Goal: Information Seeking & Learning: Learn about a topic

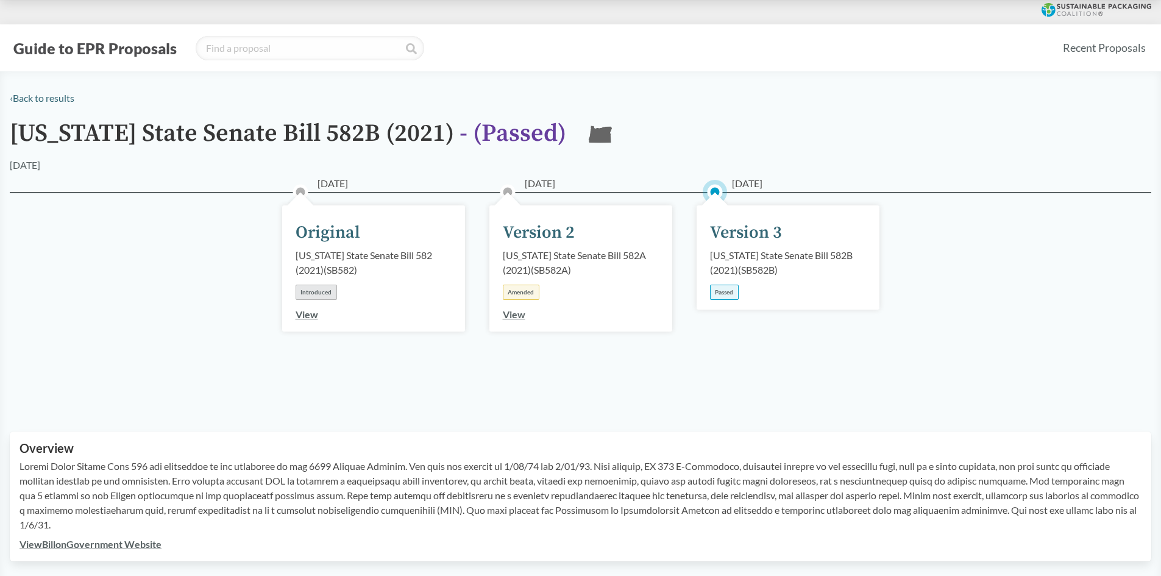
scroll to position [366, 0]
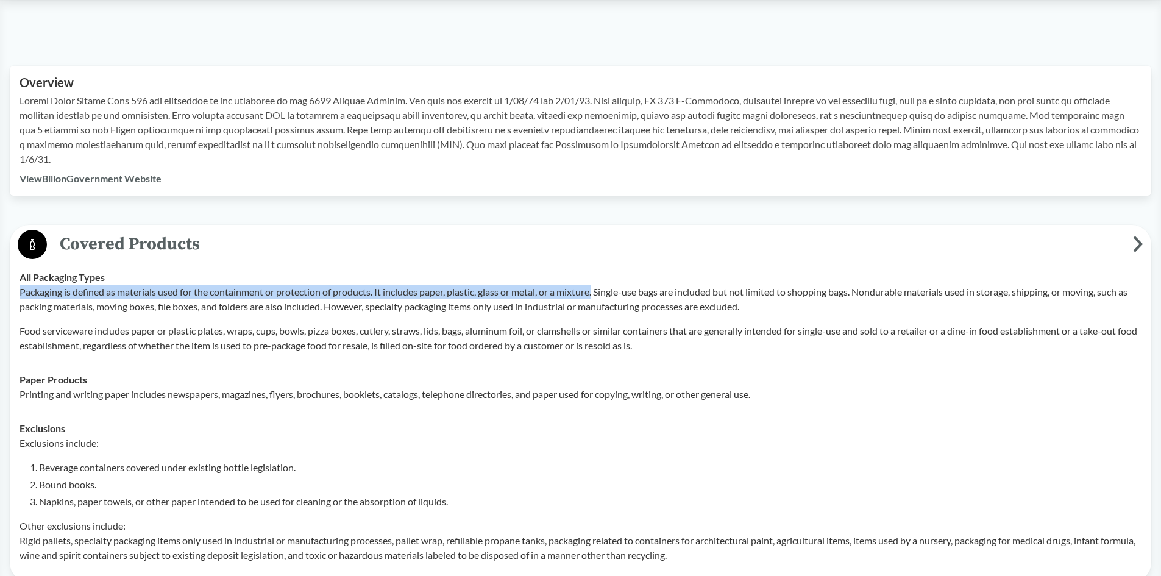
drag, startPoint x: 21, startPoint y: 294, endPoint x: 601, endPoint y: 290, distance: 580.0
click at [601, 290] on p "Packaging is defined as materials used for the containment or protection of pro…" at bounding box center [580, 299] width 1122 height 29
copy p "Packaging is defined as materials used for the containment or protection of pro…"
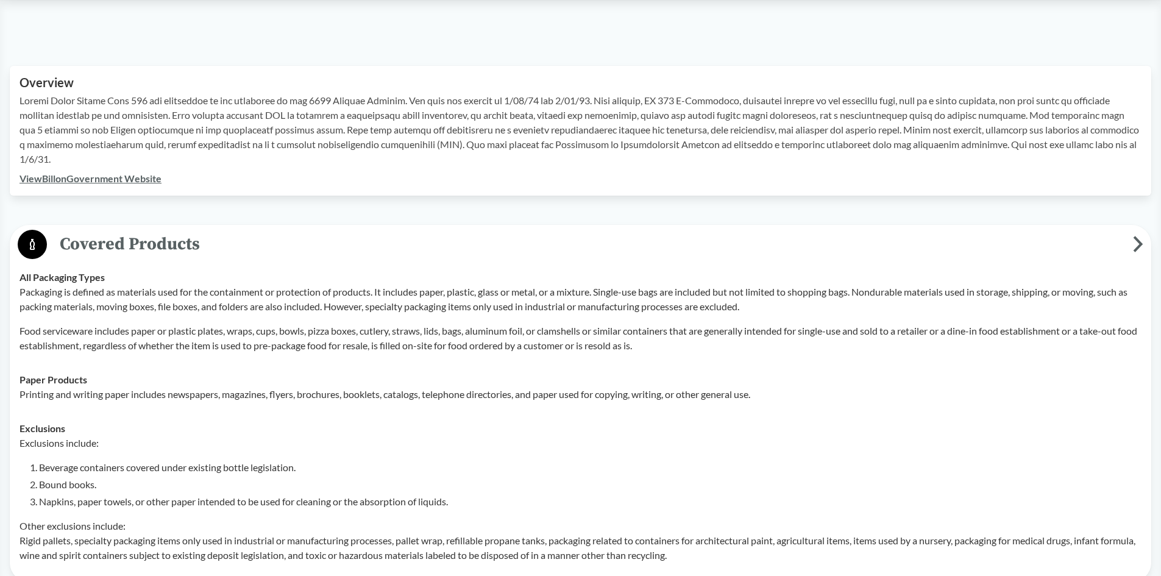
click at [402, 381] on div "Paper Products Printing and writing paper includes newspapers, magazines, flyer…" at bounding box center [580, 386] width 1122 height 29
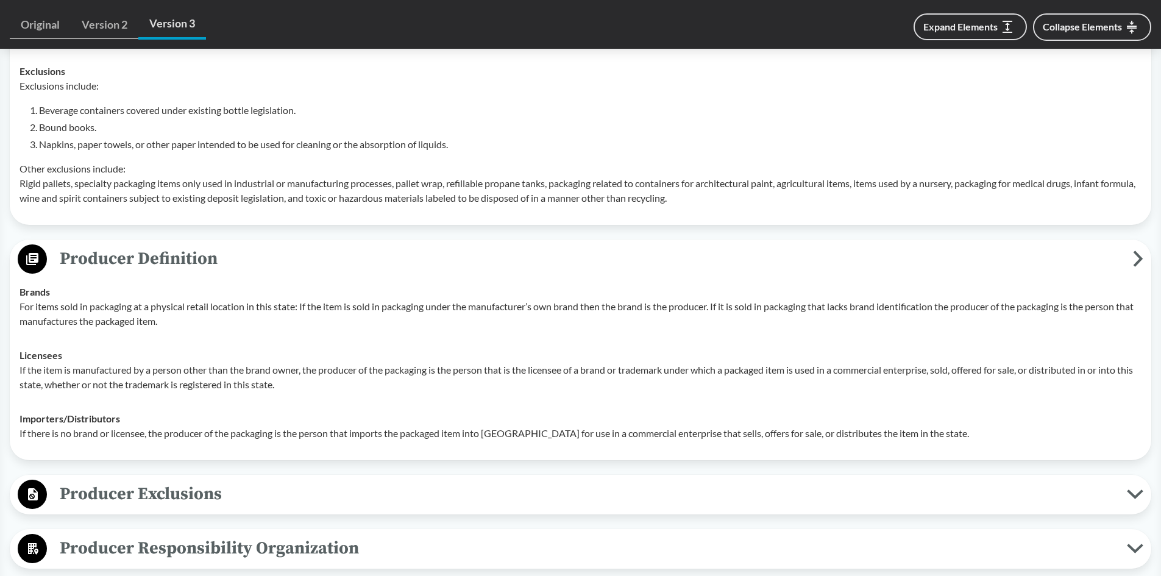
scroll to position [731, 0]
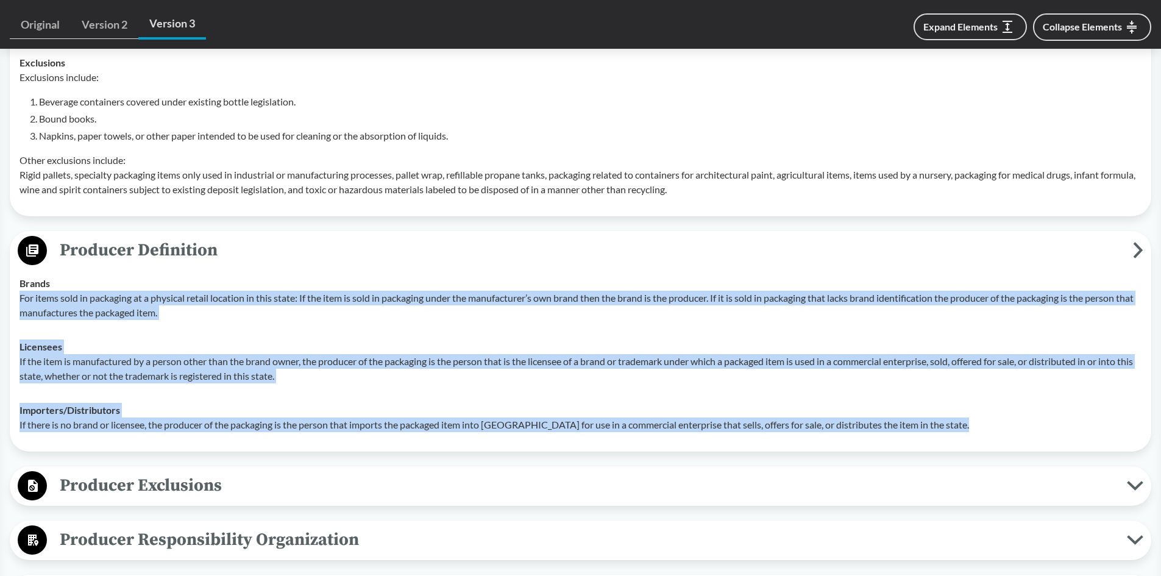
drag, startPoint x: 19, startPoint y: 298, endPoint x: 987, endPoint y: 429, distance: 976.3
click at [987, 429] on tbody "Brands For items sold in packaging at a physical retail location in this state:…" at bounding box center [580, 353] width 1133 height 175
click at [426, 491] on span "Producer Exclusions" at bounding box center [587, 485] width 1080 height 27
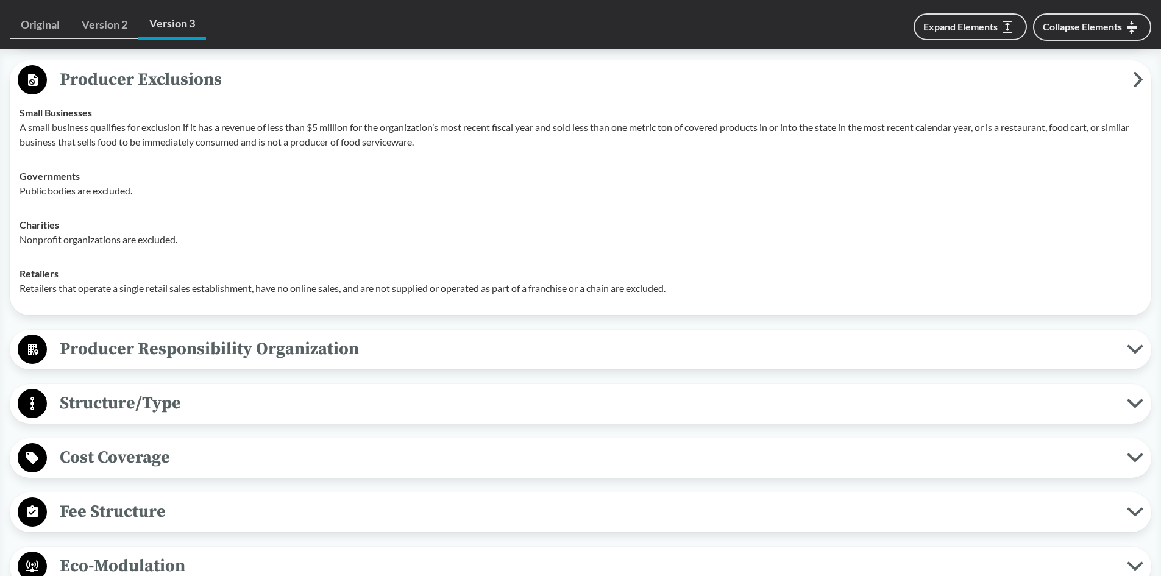
scroll to position [1137, 0]
click at [87, 352] on span "Producer Responsibility Organization" at bounding box center [587, 347] width 1080 height 27
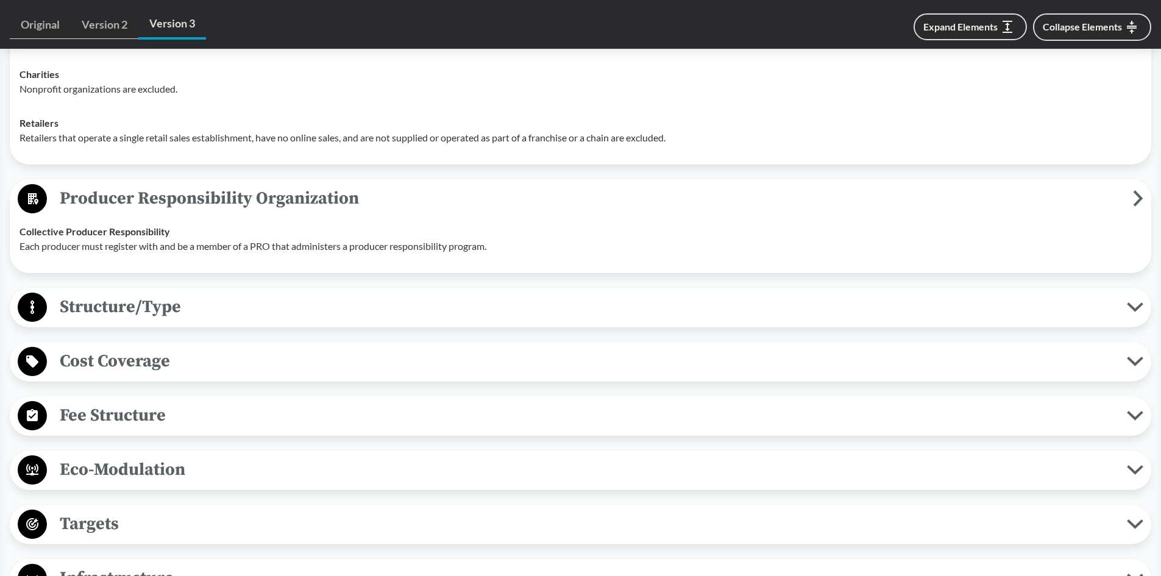
scroll to position [1299, 0]
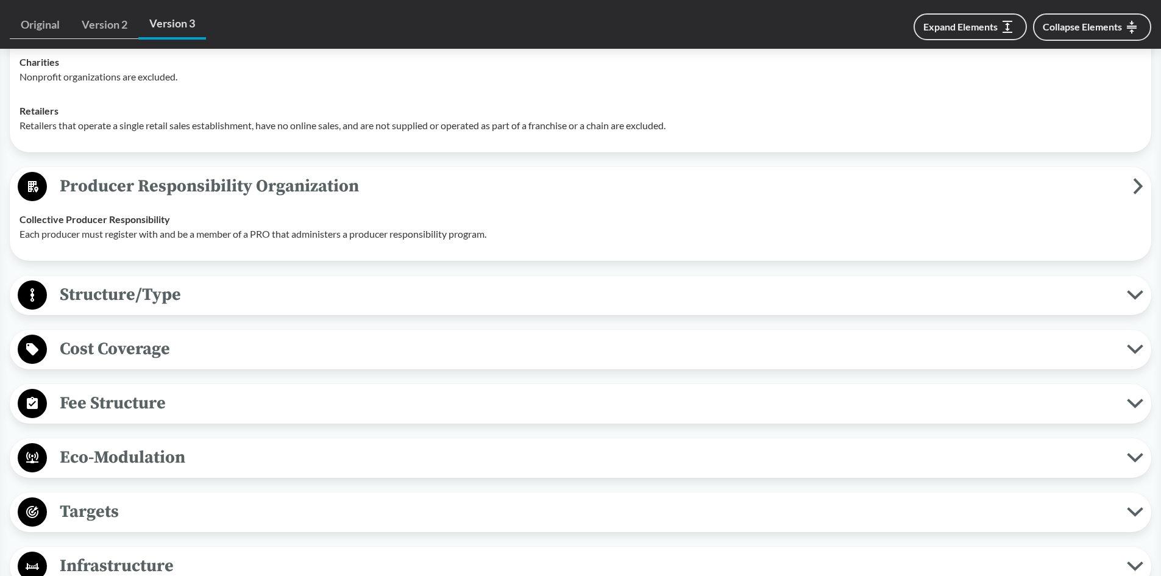
click at [108, 295] on span "Structure/Type" at bounding box center [587, 294] width 1080 height 27
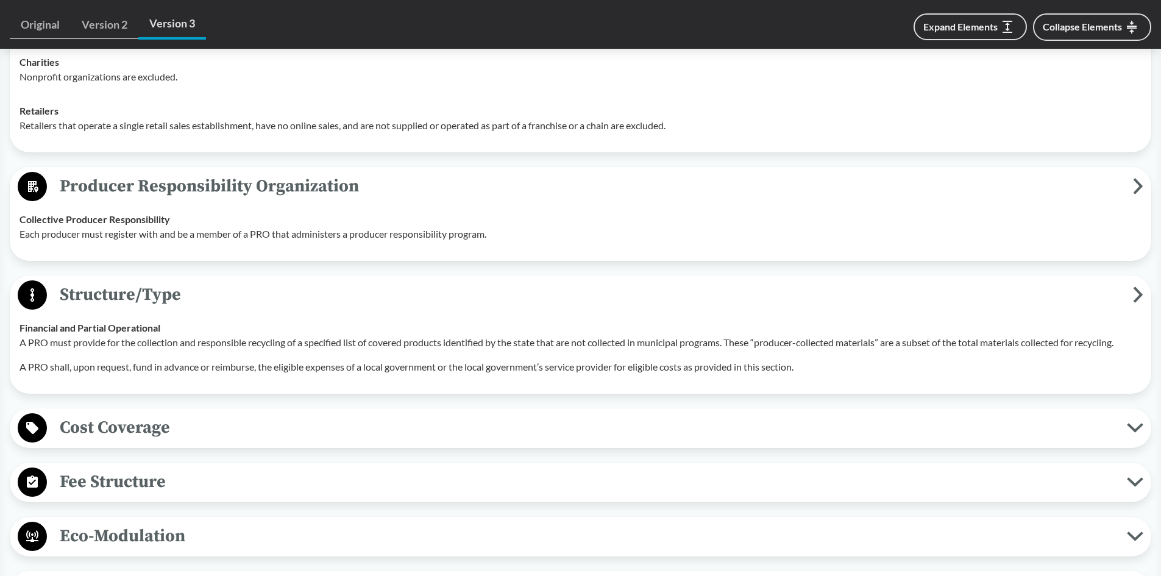
click at [140, 442] on button "Cost Coverage" at bounding box center [580, 427] width 1133 height 31
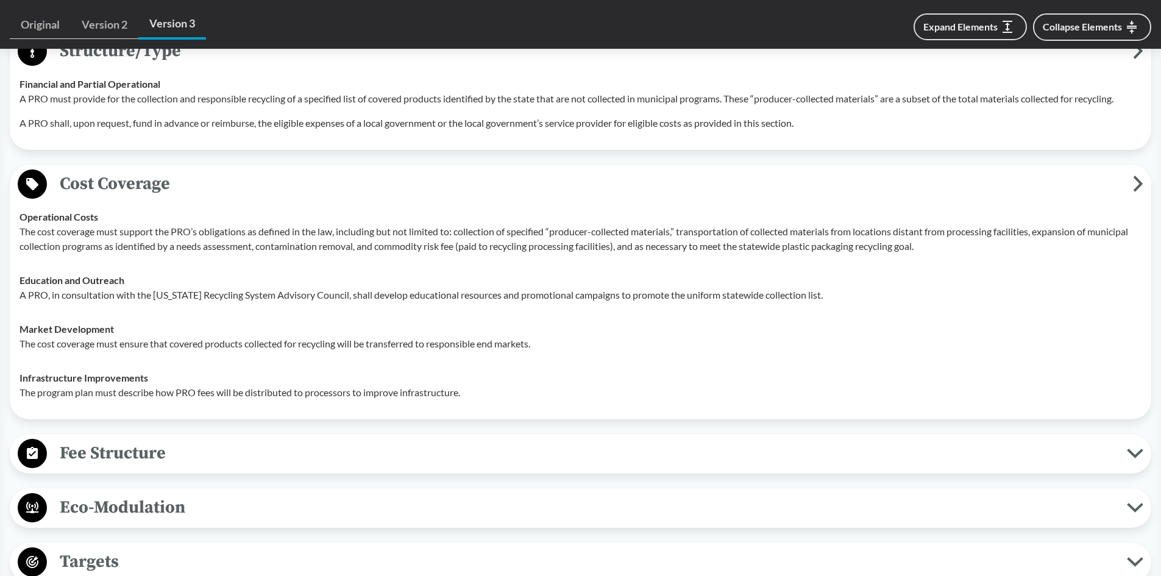
click at [135, 448] on span "Fee Structure" at bounding box center [587, 452] width 1080 height 27
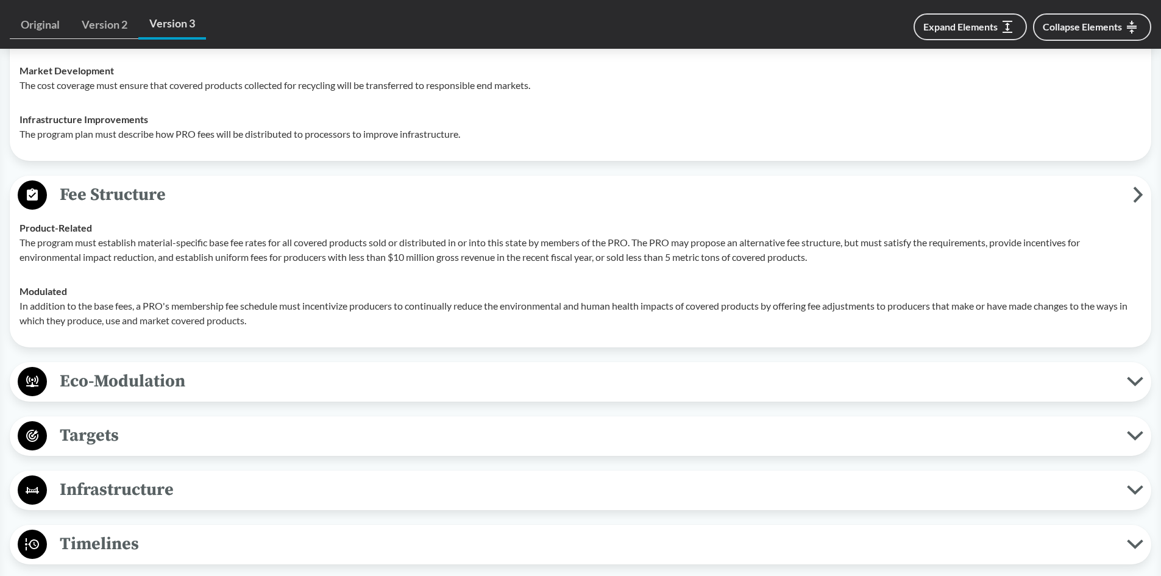
scroll to position [1828, 0]
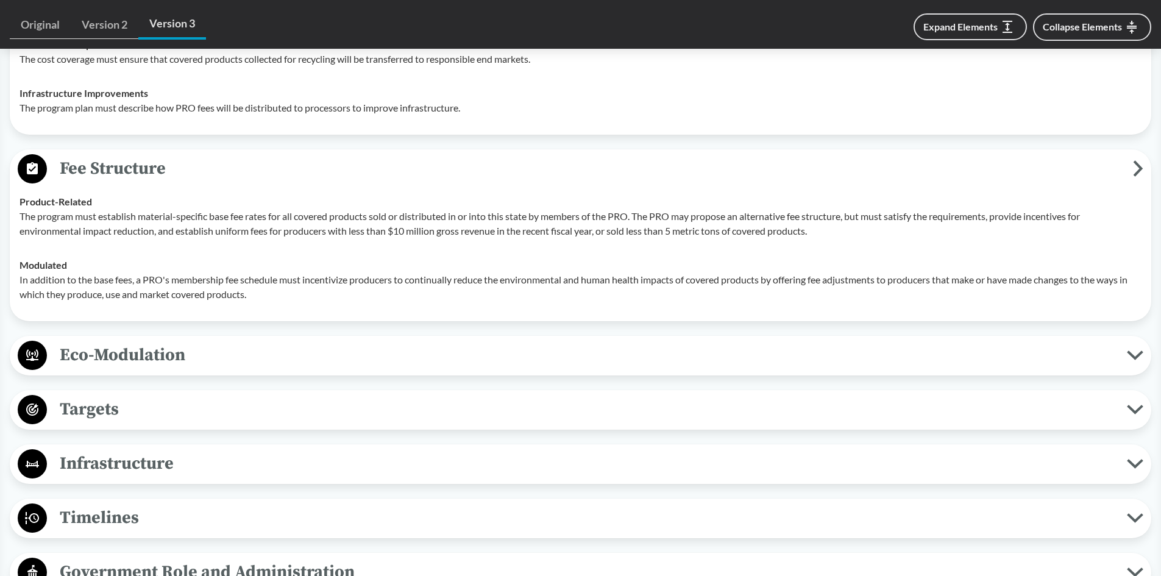
click at [82, 360] on span "Eco-Modulation" at bounding box center [587, 354] width 1080 height 27
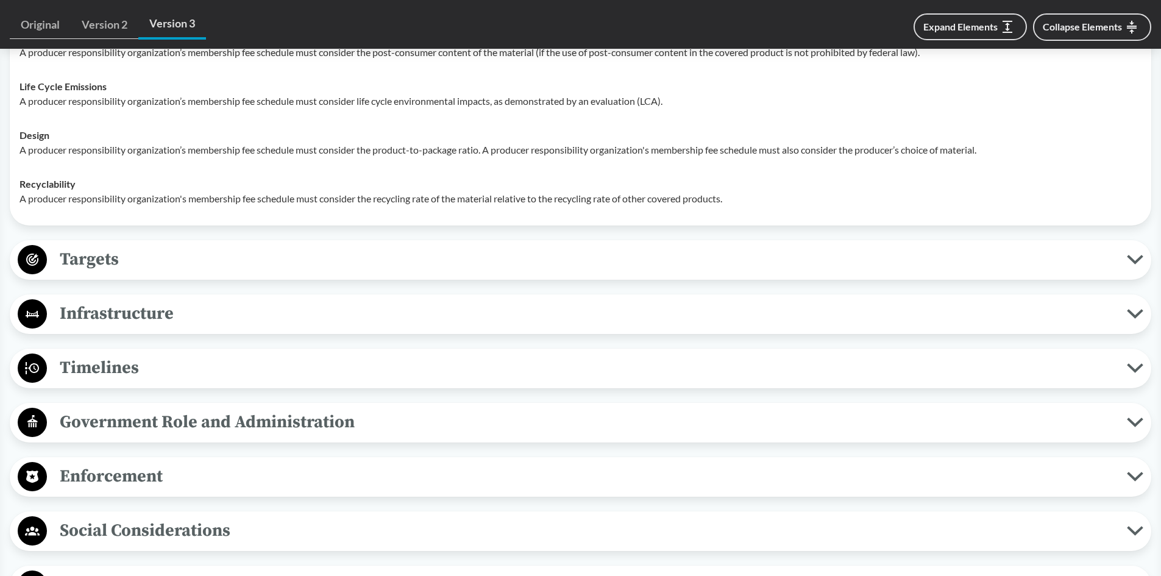
scroll to position [2234, 0]
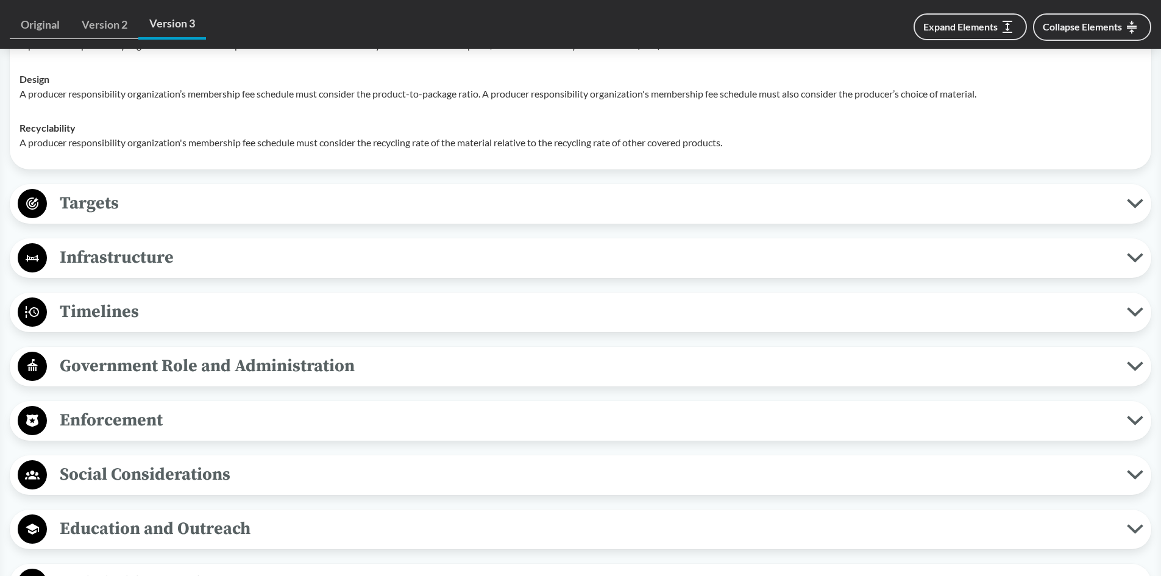
click at [60, 313] on span "Timelines" at bounding box center [587, 311] width 1080 height 27
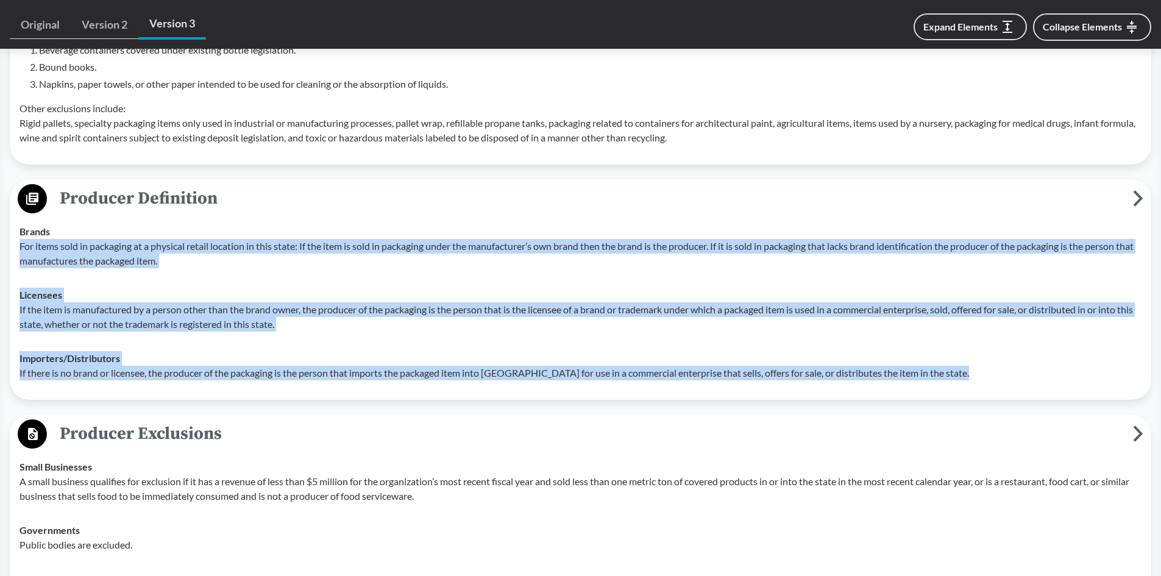
scroll to position [772, 0]
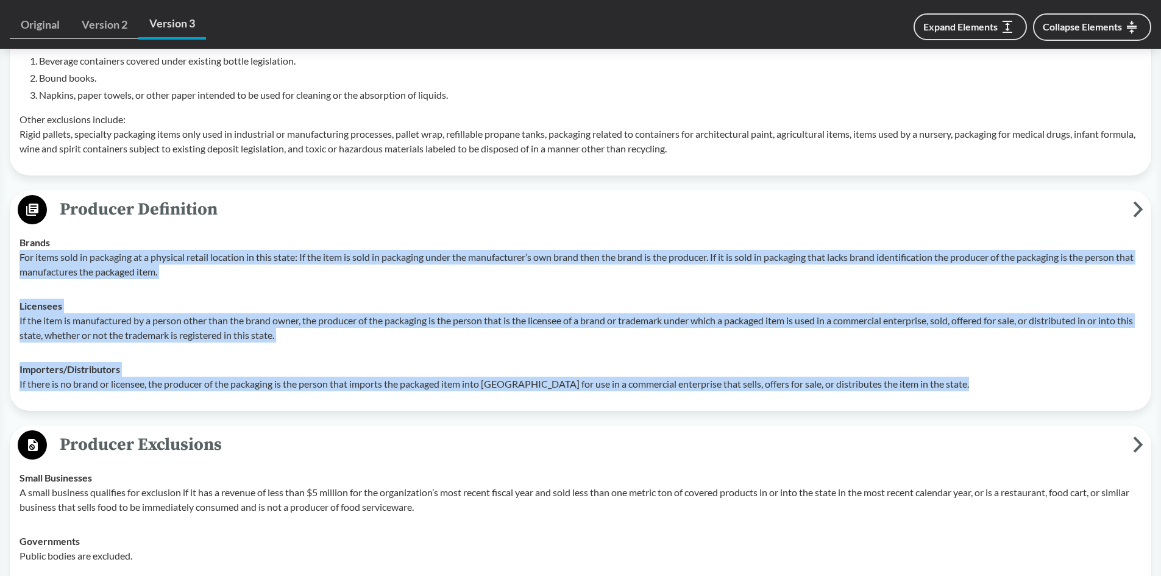
click at [154, 367] on div "Importers/​Distributors If there is no brand or licensee, the producer of the p…" at bounding box center [580, 376] width 1122 height 29
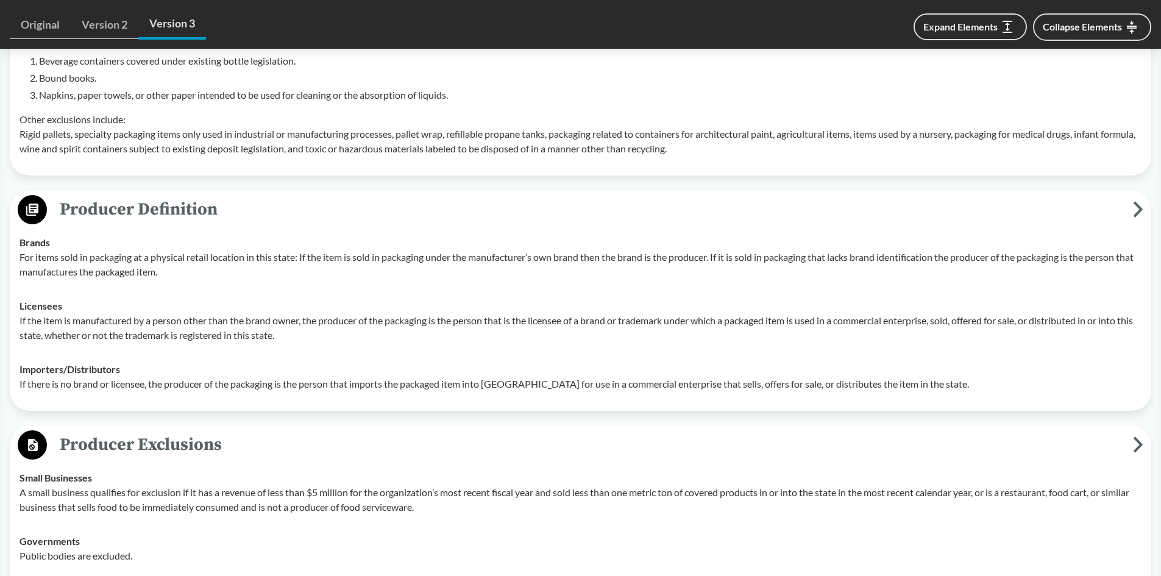
click at [21, 255] on p "For items sold in packaging at a physical retail location in this state: If the…" at bounding box center [580, 264] width 1122 height 29
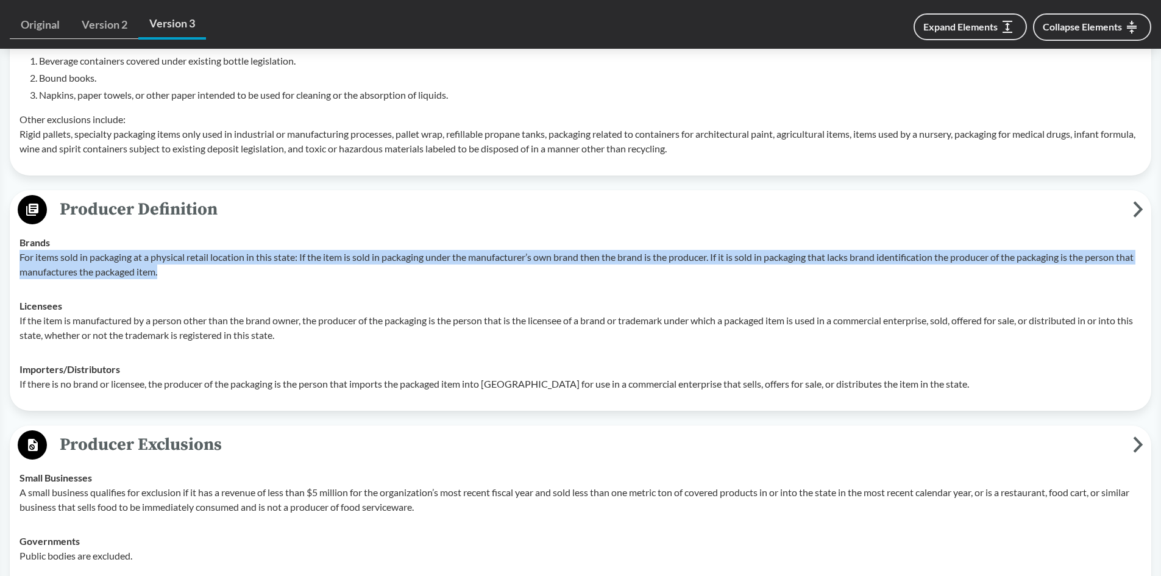
drag, startPoint x: 20, startPoint y: 258, endPoint x: 186, endPoint y: 270, distance: 166.8
click at [186, 270] on p "For items sold in packaging at a physical retail location in this state: If the…" at bounding box center [580, 264] width 1122 height 29
copy p "For items sold in packaging at a physical retail location in this state: If the…"
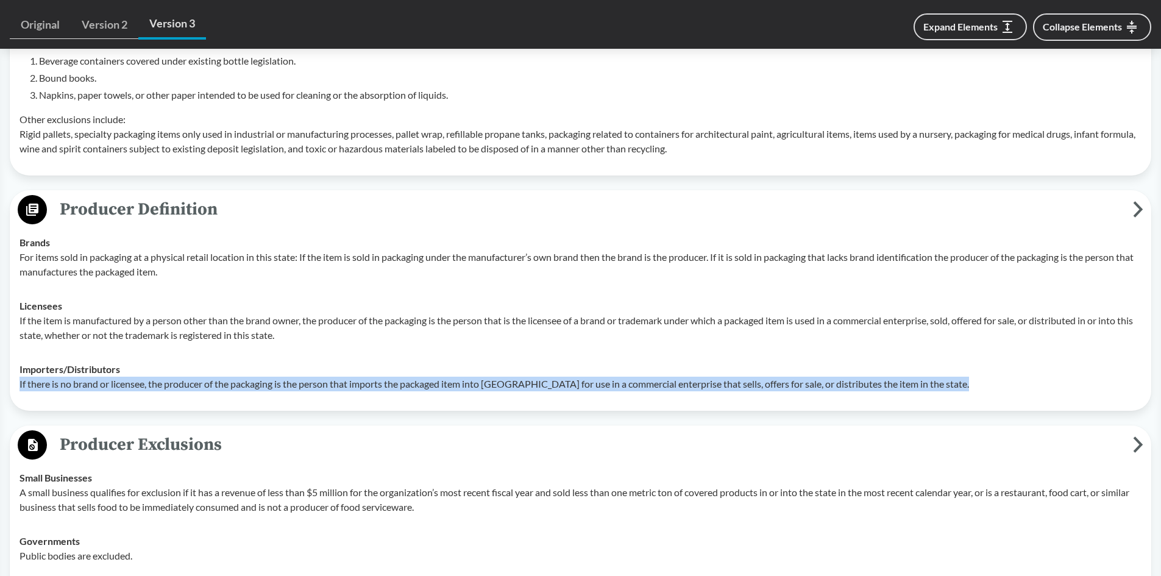
drag, startPoint x: 985, startPoint y: 384, endPoint x: 15, endPoint y: 376, distance: 969.9
click at [15, 376] on td "Importers/​Distributors If there is no brand or licensee, the producer of the p…" at bounding box center [580, 376] width 1133 height 49
copy p "If there is no brand or licensee, the producer of the packaging is the person t…"
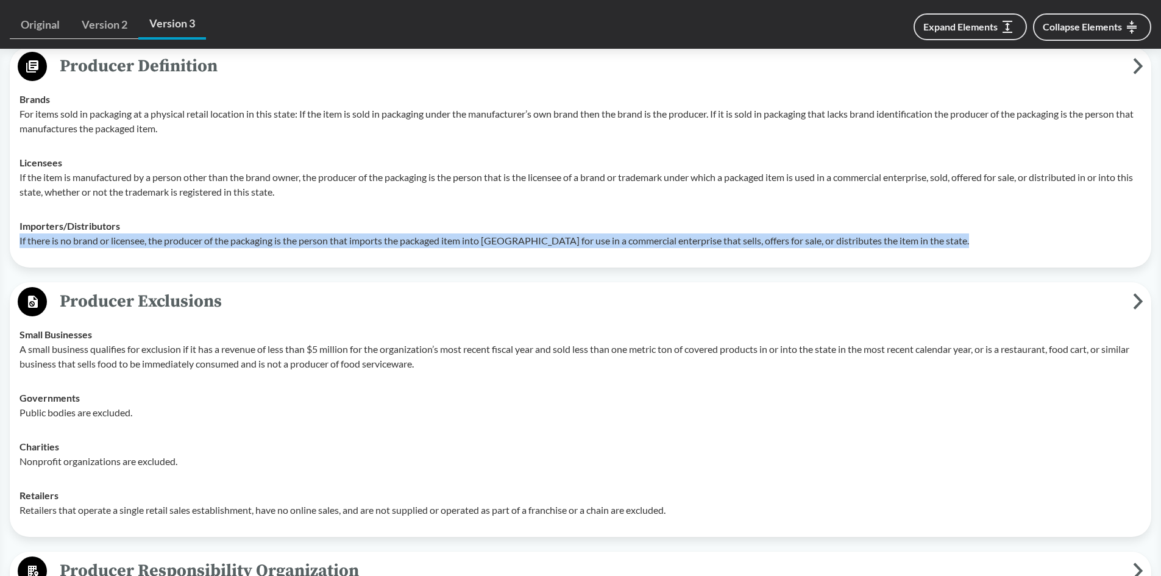
scroll to position [934, 0]
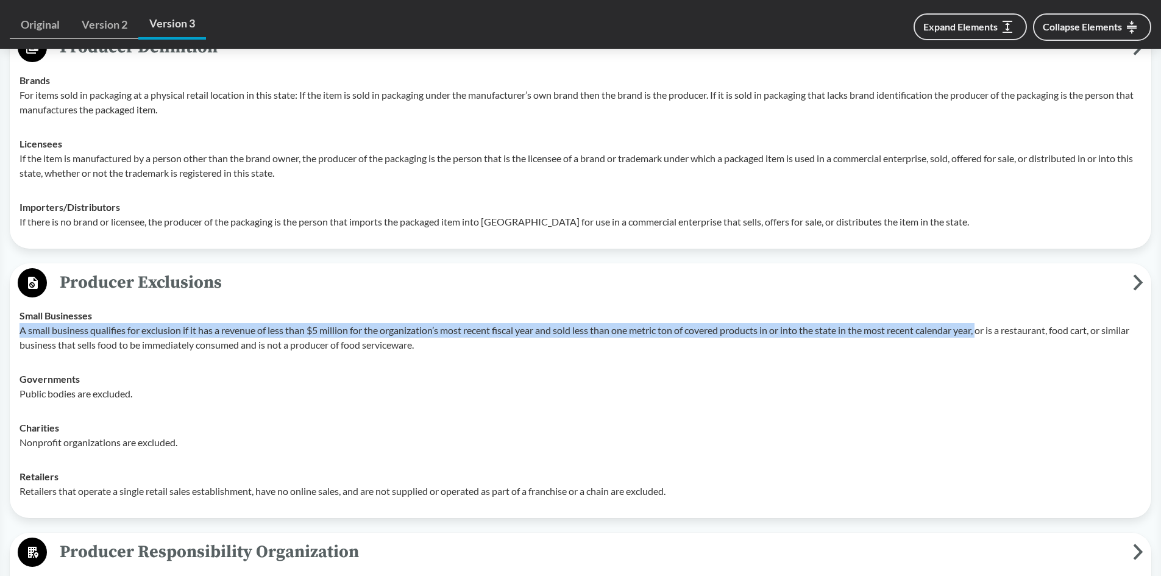
drag, startPoint x: 19, startPoint y: 330, endPoint x: 988, endPoint y: 333, distance: 968.0
click at [988, 333] on p "A small business qualifies for exclusion if it has a revenue of less than $5 mi…" at bounding box center [580, 337] width 1122 height 29
copy p "A small business qualifies for exclusion if it has a revenue of less than $5 mi…"
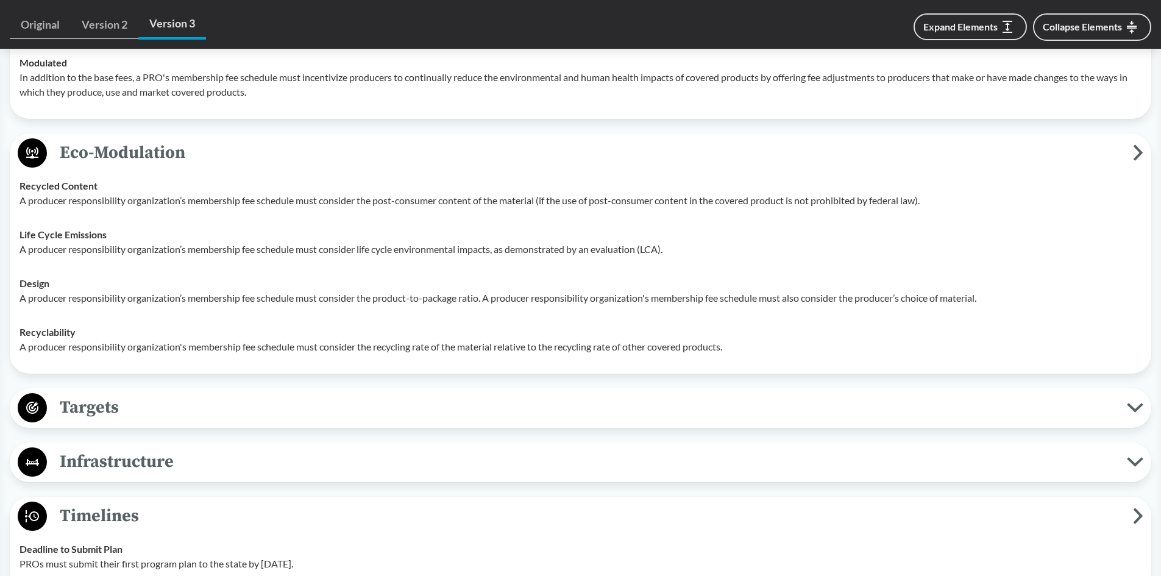
scroll to position [1868, 0]
